Goal: Information Seeking & Learning: Learn about a topic

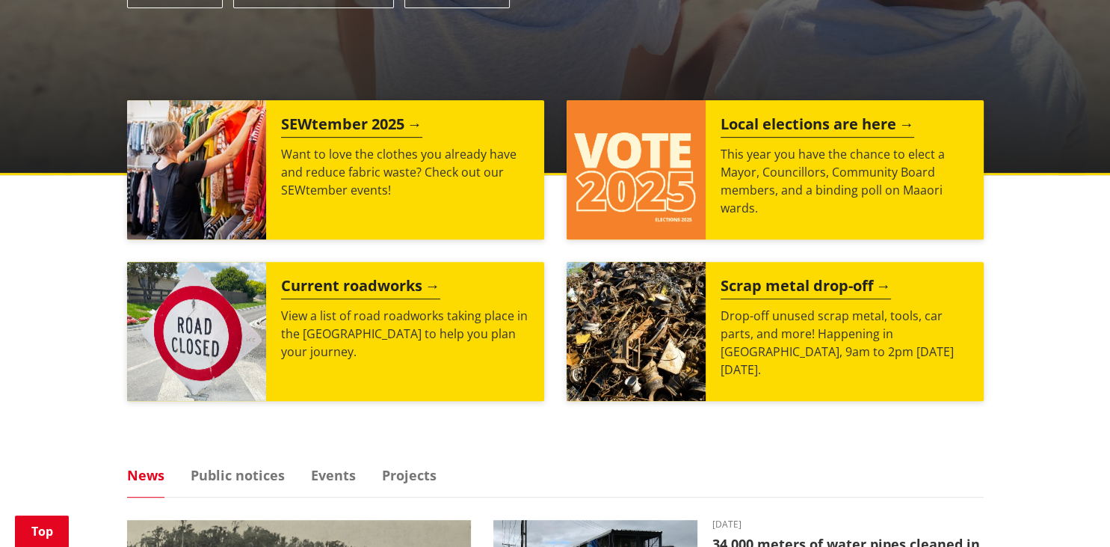
scroll to position [535, 0]
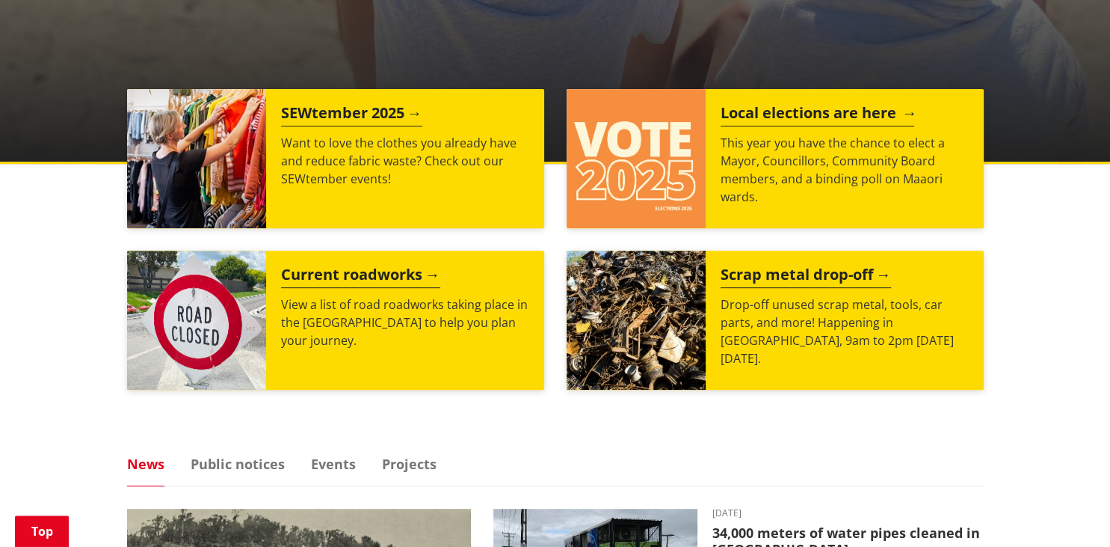
click at [608, 129] on img at bounding box center [636, 158] width 139 height 139
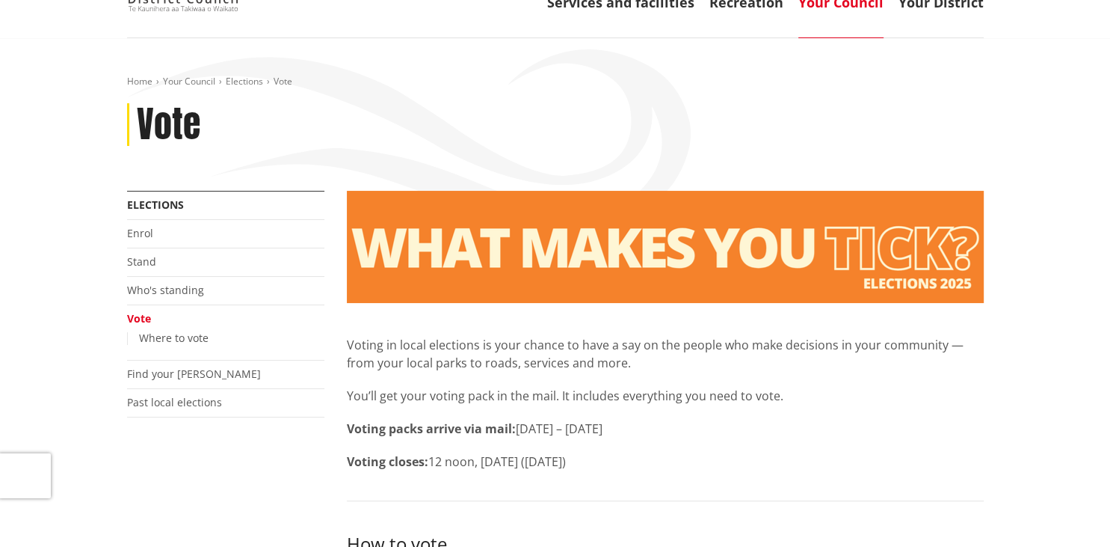
scroll to position [129, 0]
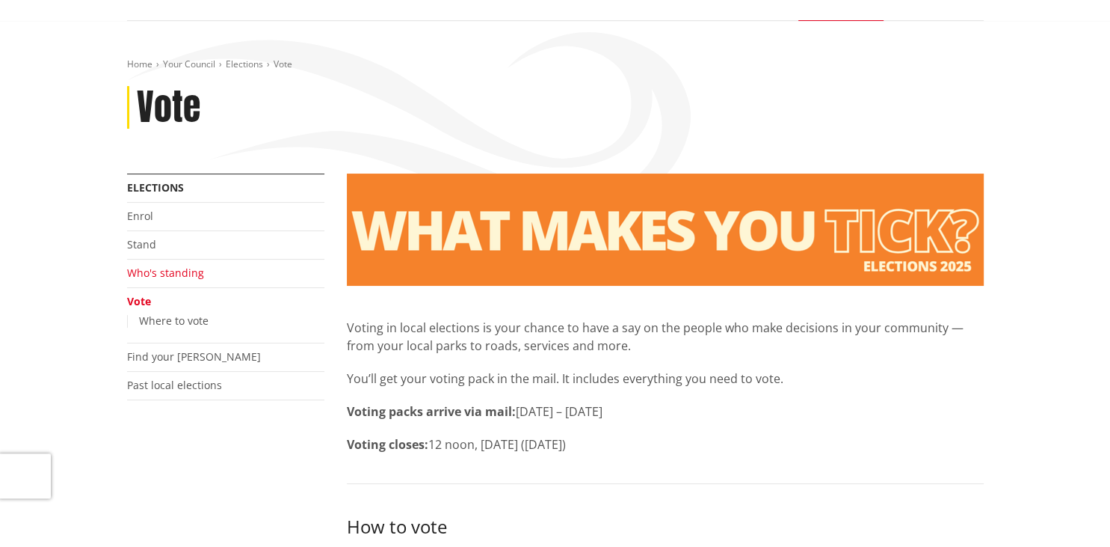
click at [162, 272] on link "Who's standing" at bounding box center [165, 272] width 77 height 14
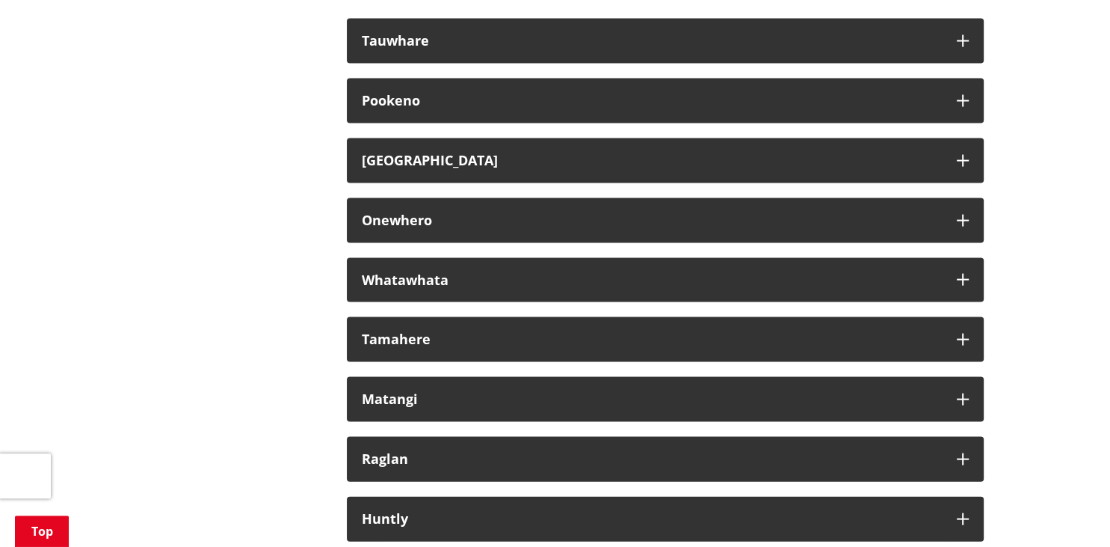
scroll to position [8565, 0]
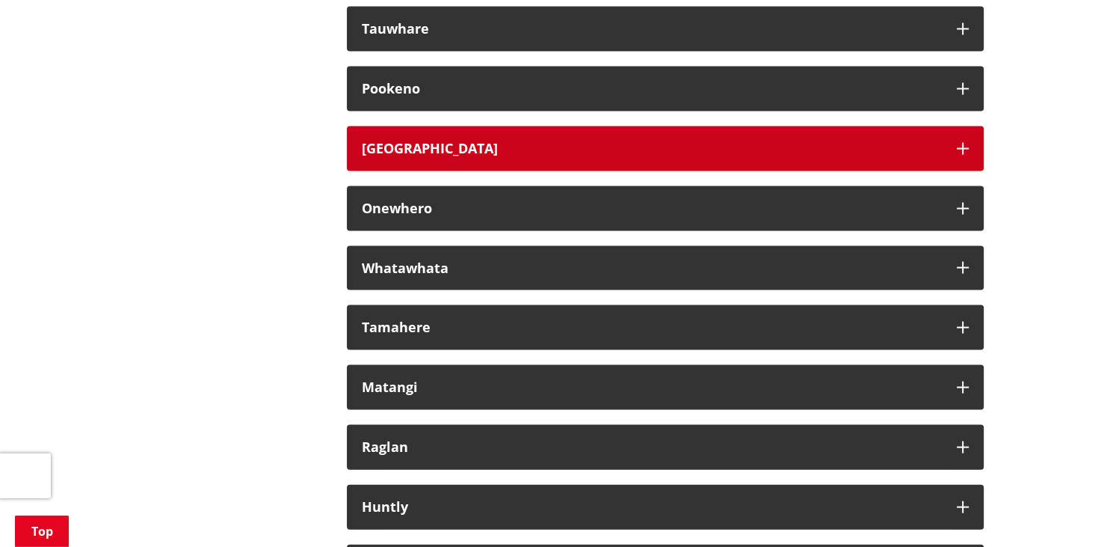
click at [964, 155] on icon "button" at bounding box center [963, 149] width 12 height 12
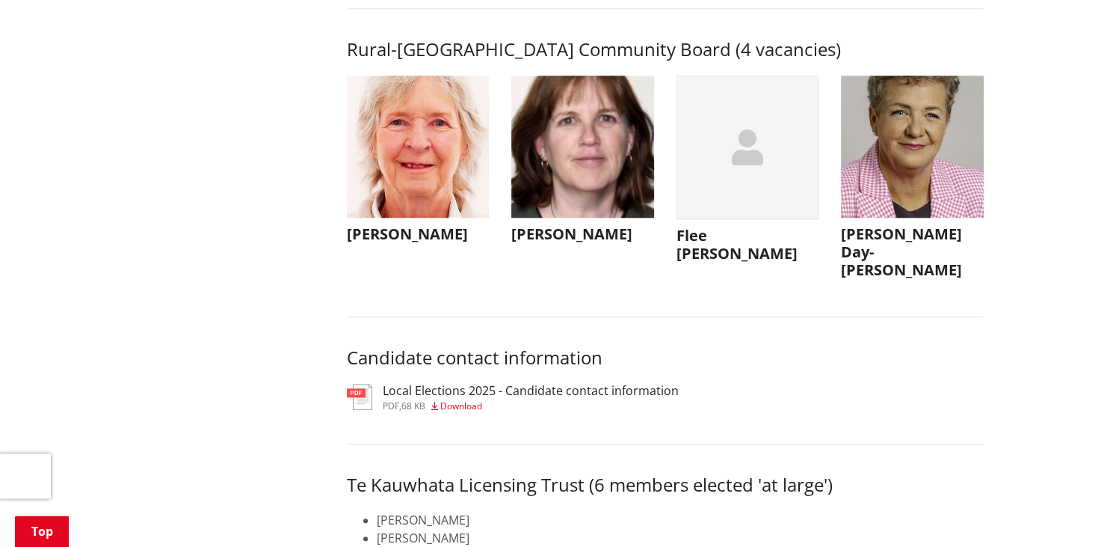
scroll to position [7000, 0]
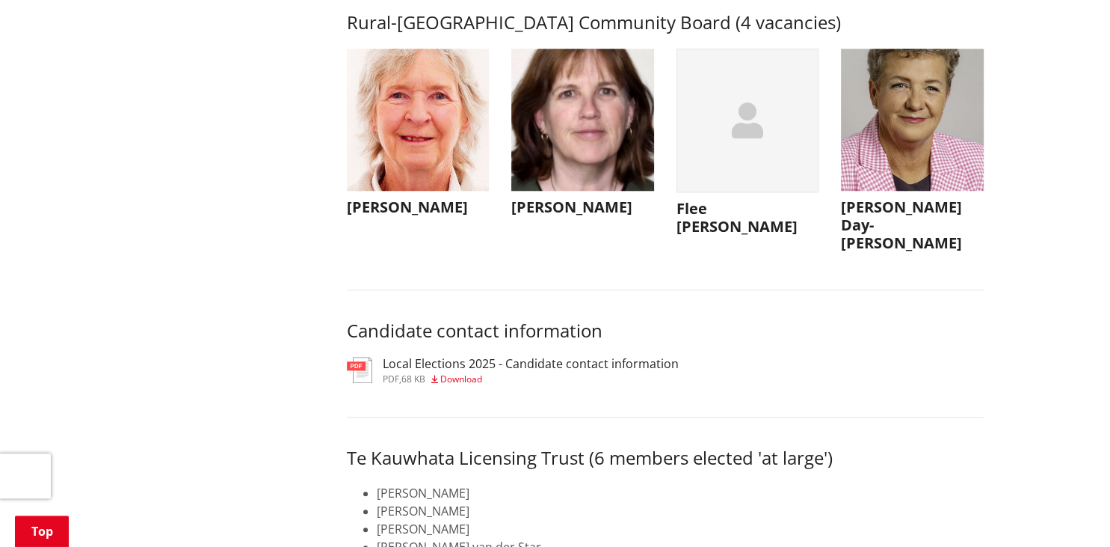
click at [465, 385] on span "Download" at bounding box center [461, 378] width 42 height 13
